Goal: Task Accomplishment & Management: Complete application form

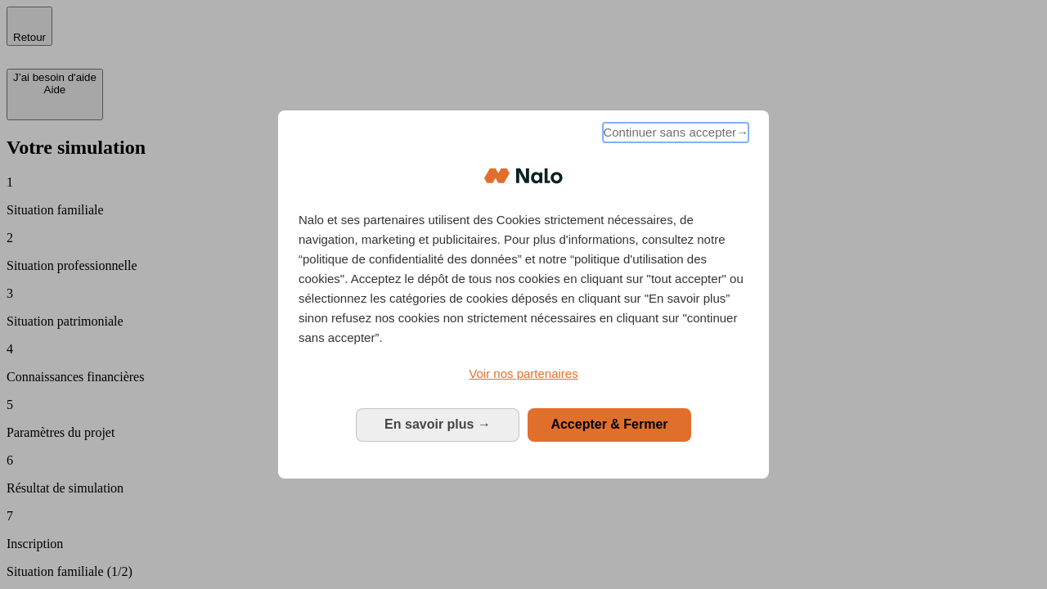
click at [674, 135] on span "Continuer sans accepter →" at bounding box center [676, 133] width 146 height 20
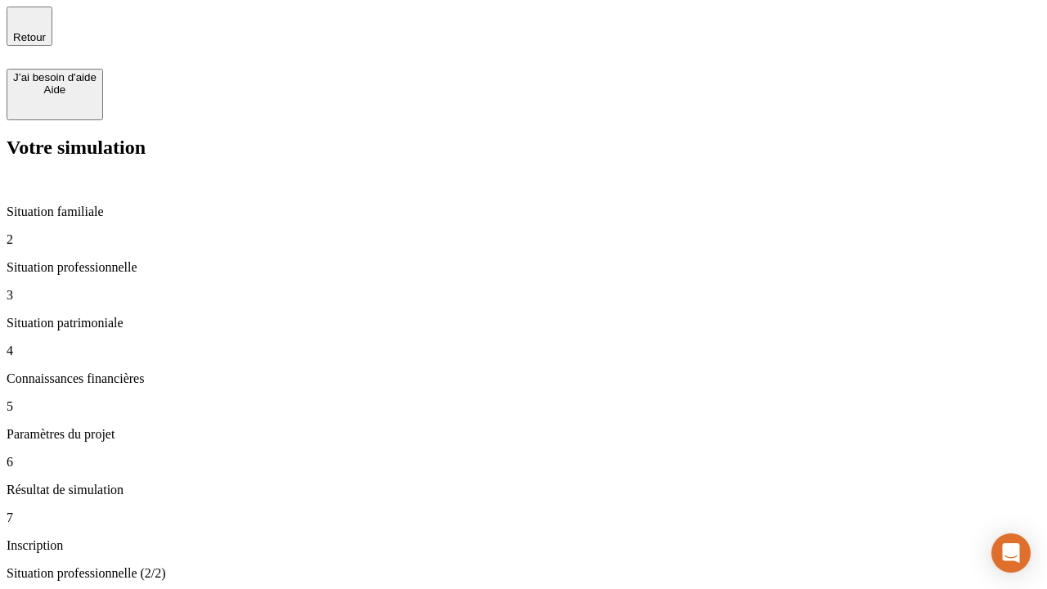
type input "70 000"
type input "1 000"
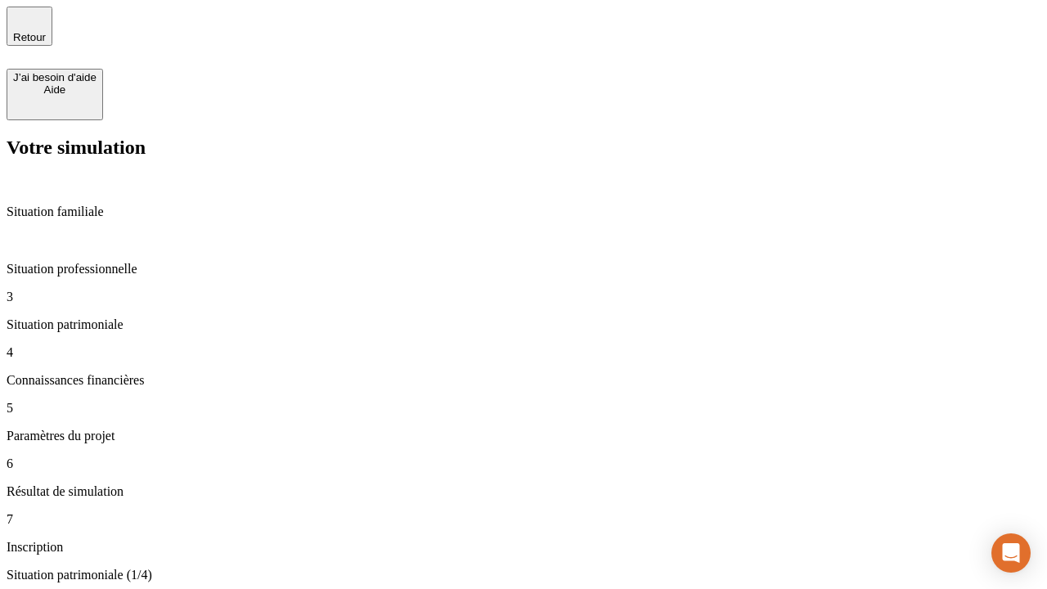
type input "800"
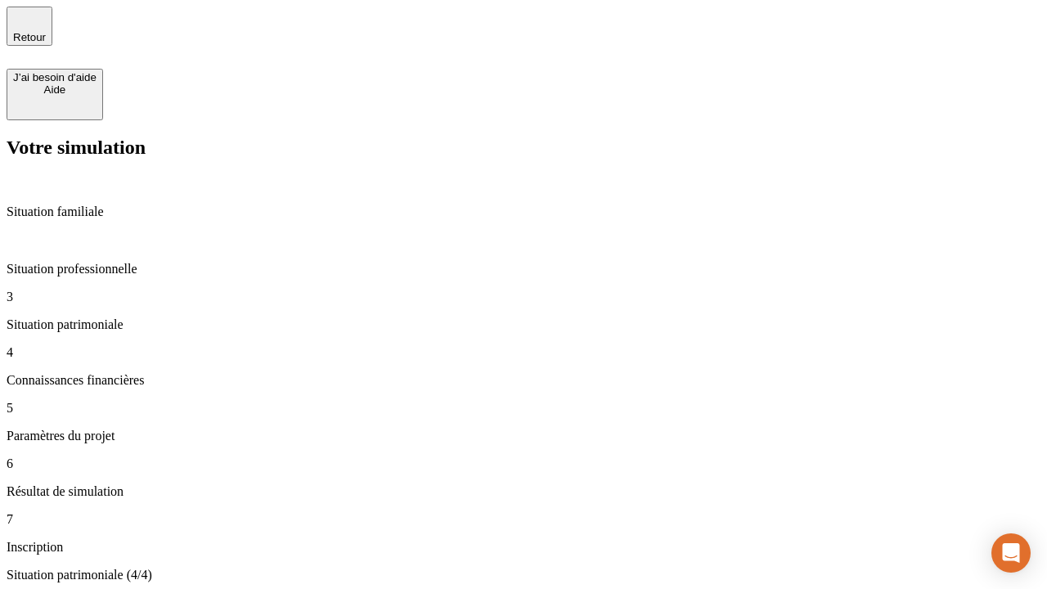
type input "6"
type input "400"
type input "3"
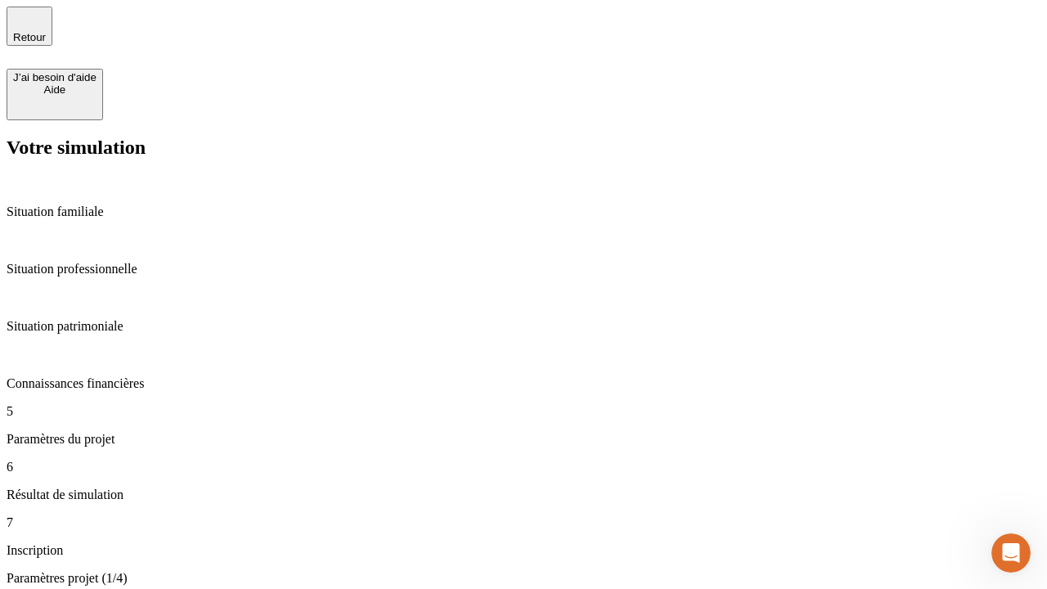
type input "35"
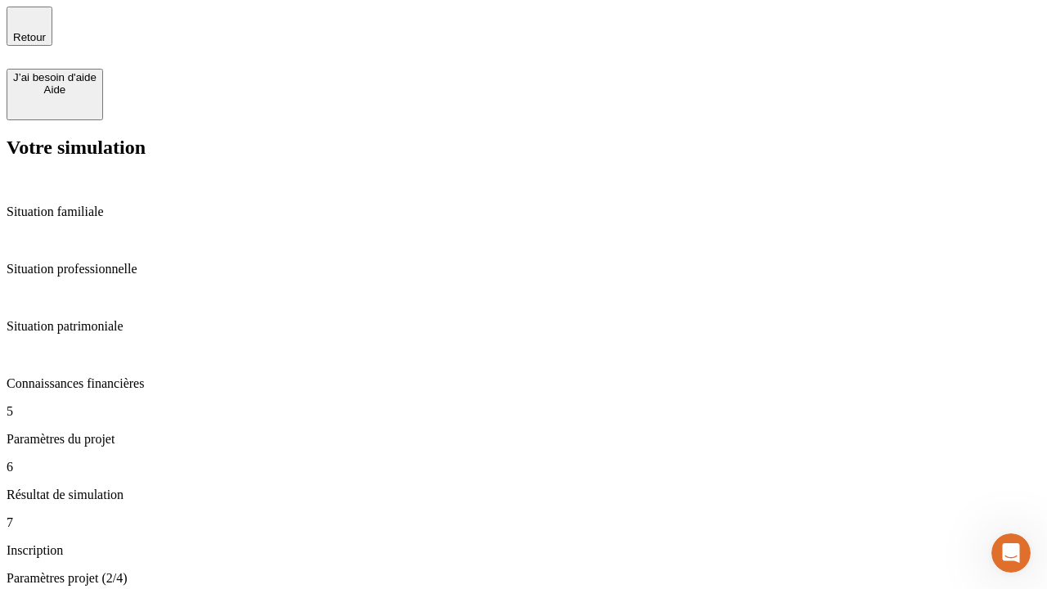
type input "500"
type input "640"
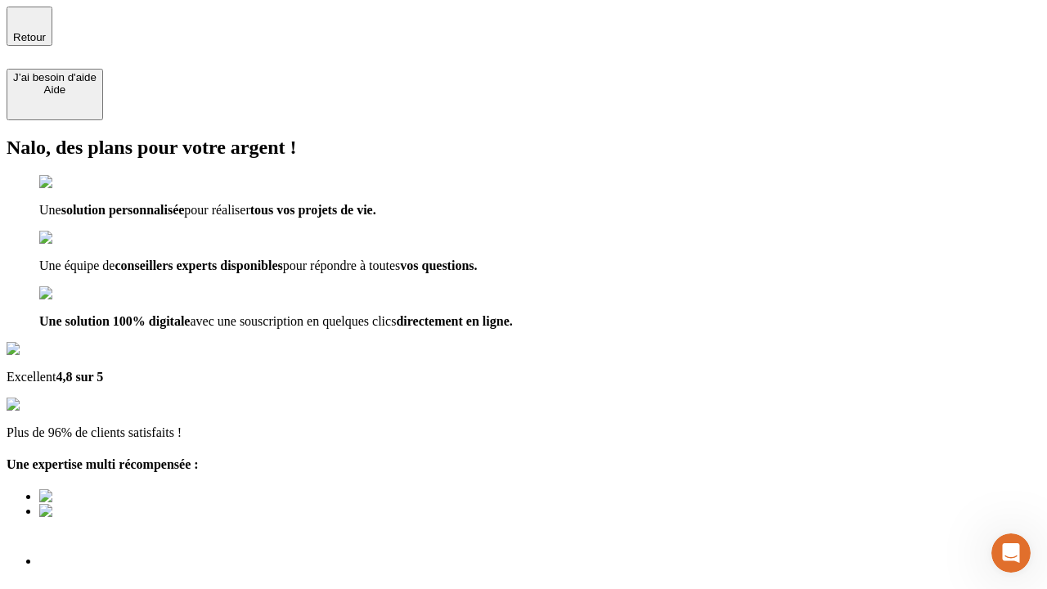
type input "[EMAIL_ADDRESS][DOMAIN_NAME]"
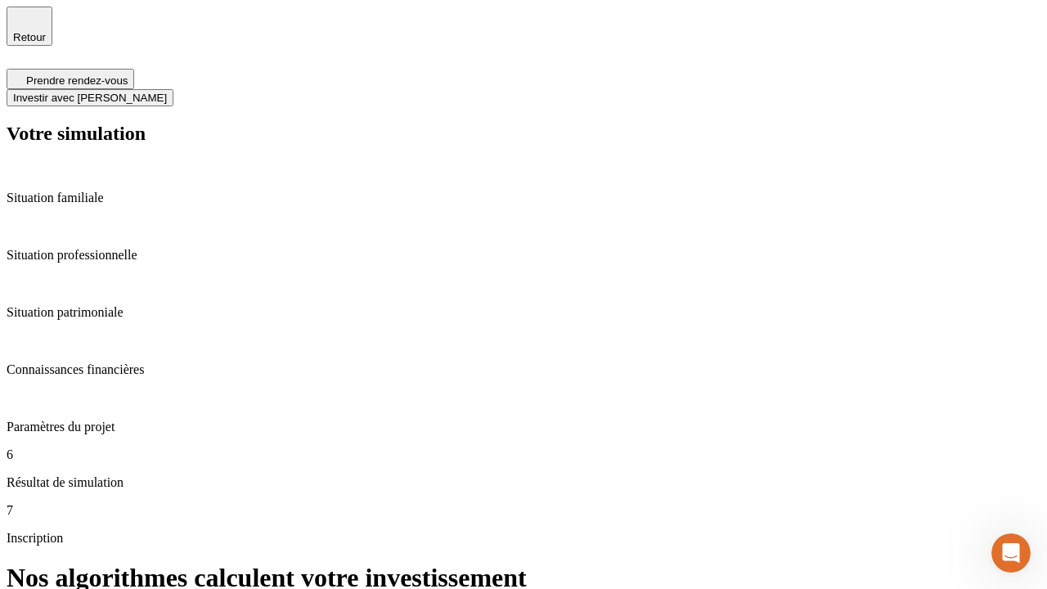
scroll to position [7, 0]
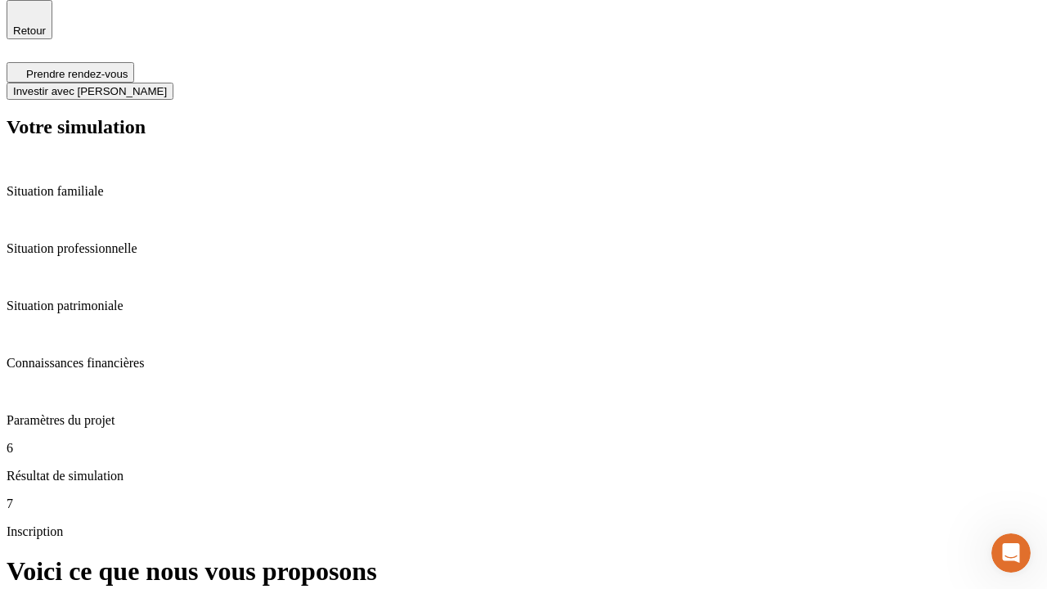
click at [167, 85] on span "Investir avec [PERSON_NAME]" at bounding box center [90, 91] width 154 height 12
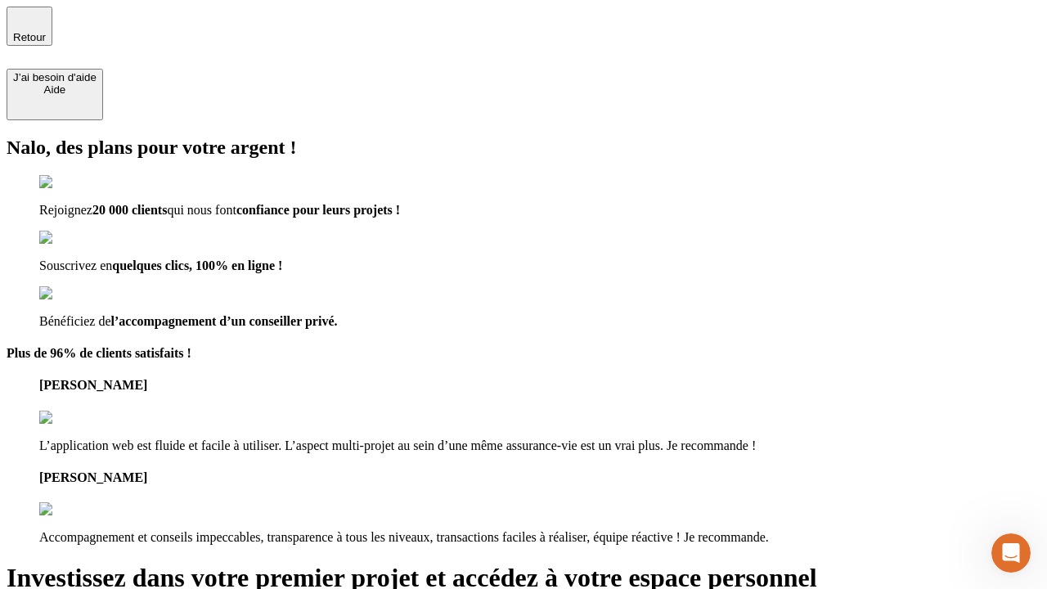
type input "[EMAIL_ADDRESS][DOMAIN_NAME]"
